Goal: Task Accomplishment & Management: Complete application form

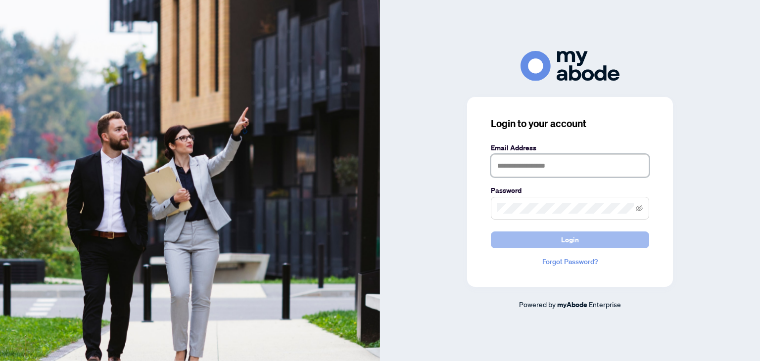
type input "**********"
click at [554, 239] on button "Login" at bounding box center [570, 240] width 158 height 17
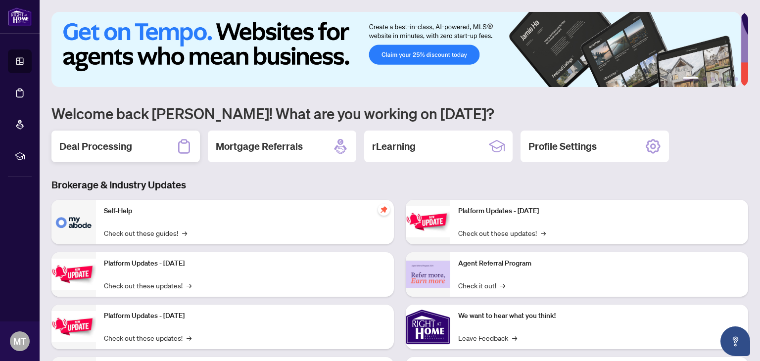
click at [109, 146] on h2 "Deal Processing" at bounding box center [95, 147] width 73 height 14
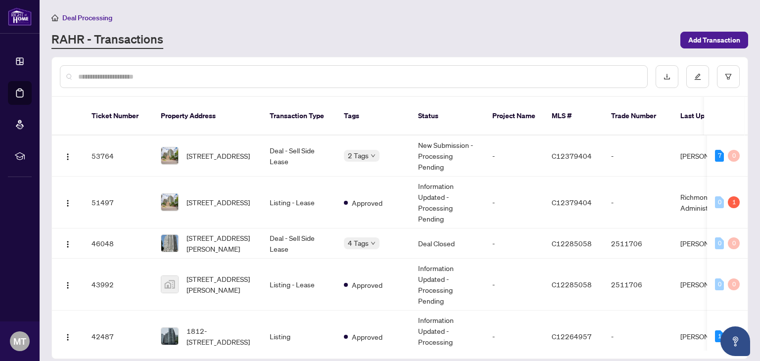
click at [79, 14] on span "Deal Processing" at bounding box center [87, 17] width 50 height 9
click at [706, 38] on span "Add Transaction" at bounding box center [715, 40] width 52 height 16
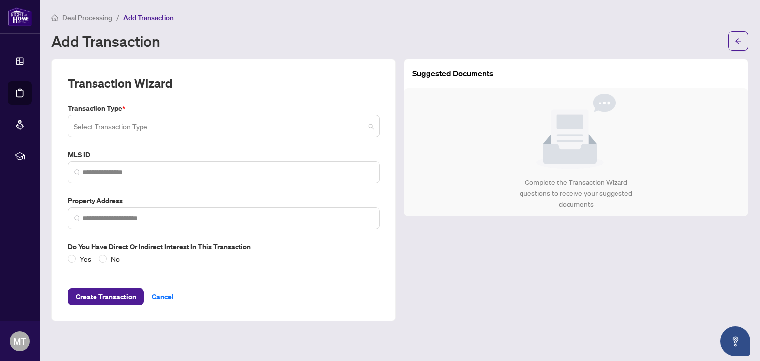
click at [186, 125] on input "search" at bounding box center [219, 128] width 291 height 22
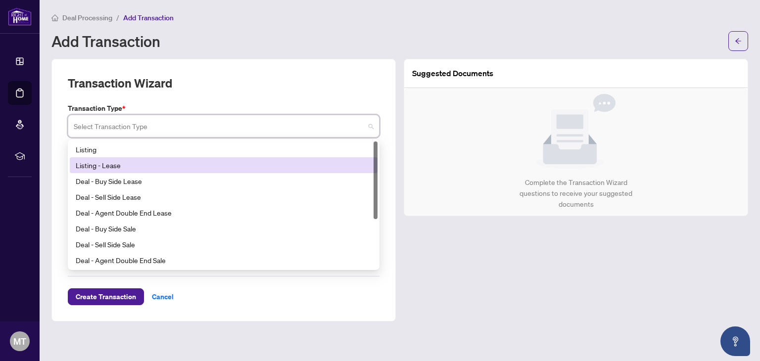
click at [149, 163] on div "Listing - Lease" at bounding box center [224, 165] width 296 height 11
